Goal: Register for event/course

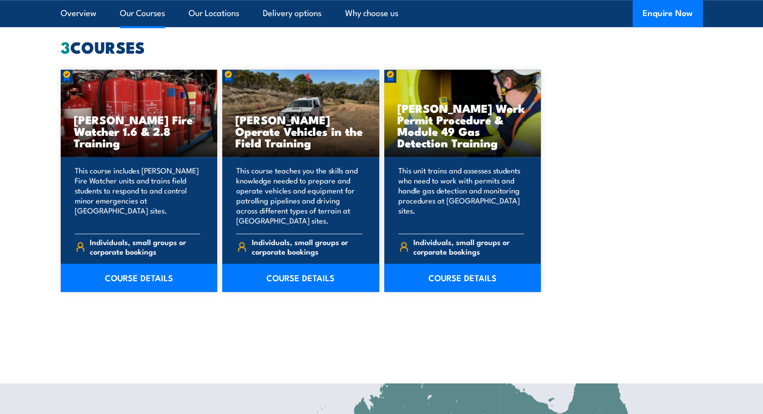
scroll to position [802, 0]
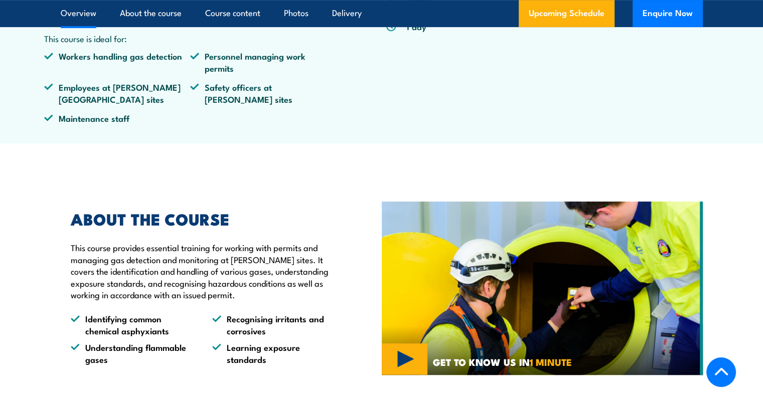
scroll to position [301, 0]
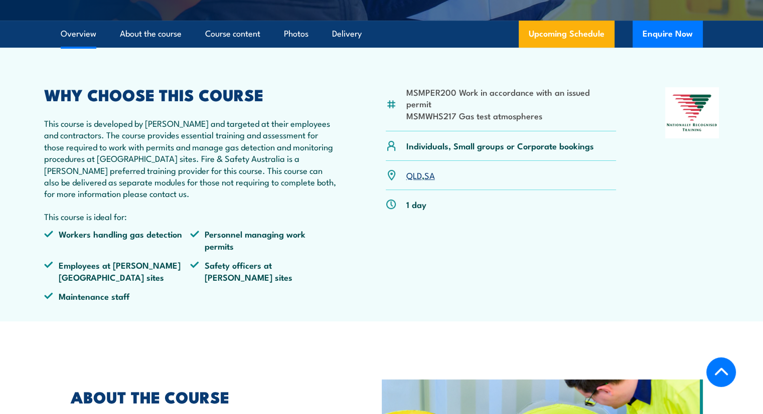
click at [416, 177] on link "QLD" at bounding box center [414, 175] width 16 height 12
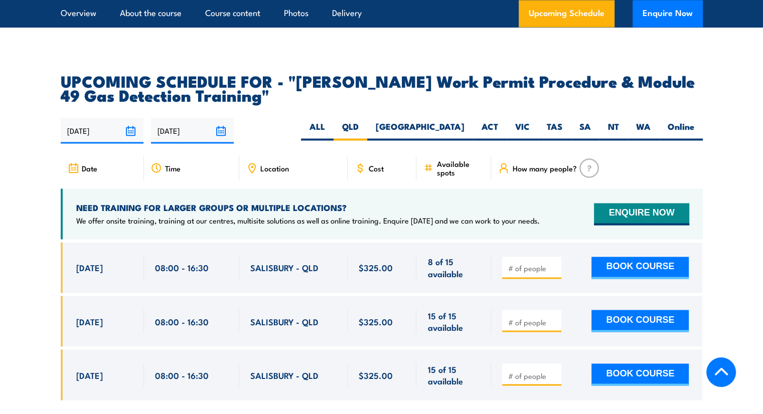
scroll to position [1655, 0]
